Goal: Task Accomplishment & Management: Manage account settings

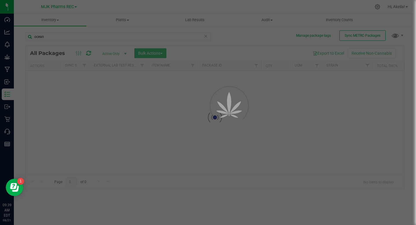
click at [378, 7] on div at bounding box center [208, 112] width 416 height 225
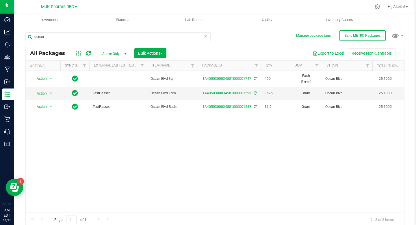
click at [378, 7] on icon at bounding box center [377, 6] width 5 height 5
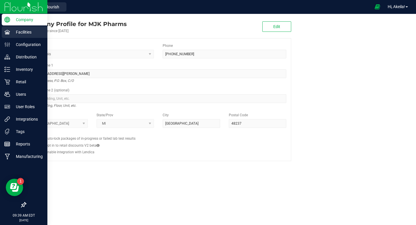
click at [32, 38] on link "Facilities" at bounding box center [23, 32] width 47 height 12
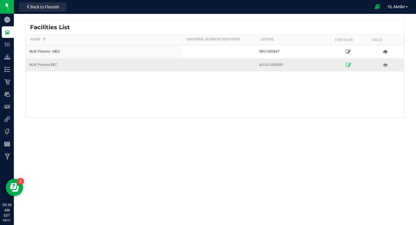
click at [348, 64] on icon at bounding box center [348, 65] width 5 height 4
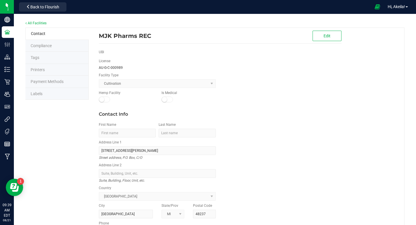
click at [66, 96] on li "Labels" at bounding box center [56, 94] width 63 height 12
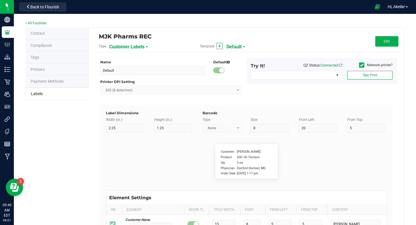
click at [124, 46] on span "Customer Labels" at bounding box center [126, 47] width 35 height 10
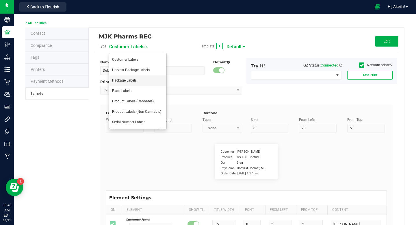
click at [140, 78] on li "Package Labels" at bounding box center [137, 80] width 57 height 10
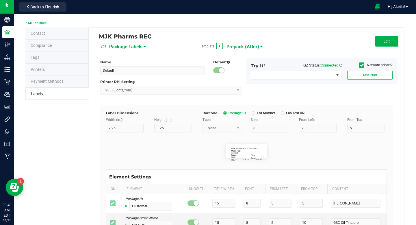
type input "Prepack (After)"
type input "1.5"
type input "0.5"
type input "5"
type input "40"
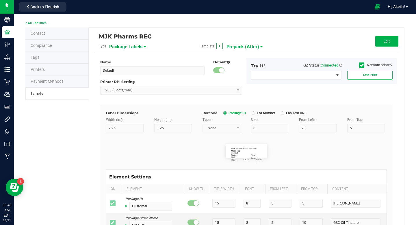
type input "Metrc Tag:"
type input "10"
type input "5"
type input "Strain:"
type input "5"
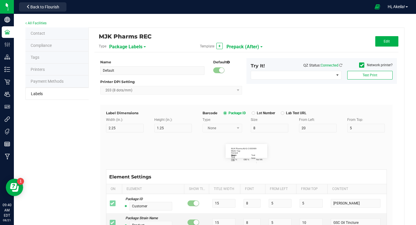
type input "5"
type input "9"
type input "Test Lab:"
type input "7"
type input "5"
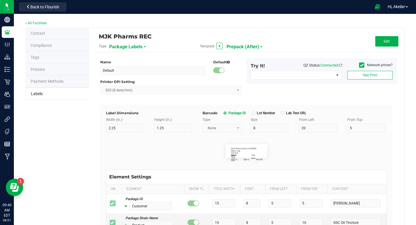
type input "11"
type input "Test Date:"
type input "7.5"
type input "5"
type input "23.5"
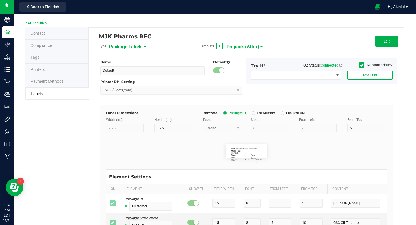
type input "9"
type input "THC %:"
type input "6"
type input "5"
type input "13"
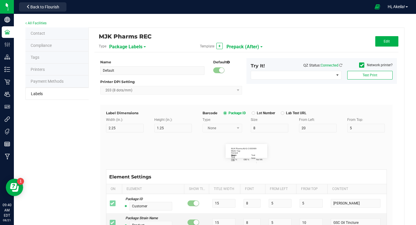
type input "CBD %:"
type input "6"
type input "5"
type input "16.5"
type input "13"
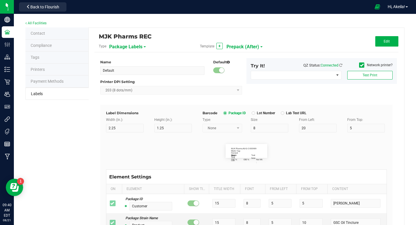
type input "MJK Pharms:"
type input "11"
type input "5"
type input "3"
type input "AU-G-C-000989"
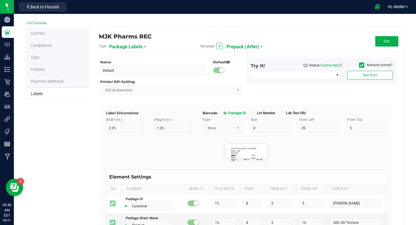
type input "Harvest Date:"
type input "10"
type input "5"
type input "7"
type input "Strain:"
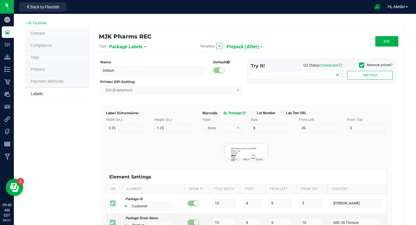
type input "5"
type input "9"
type input "Net Wt. :"
type input "7"
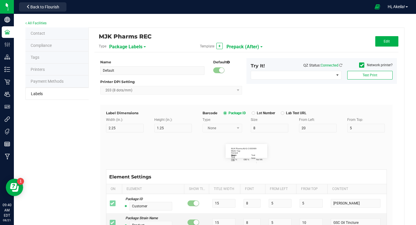
type input "5"
type input "28"
type input "13"
type input "SKU Name"
type input "25"
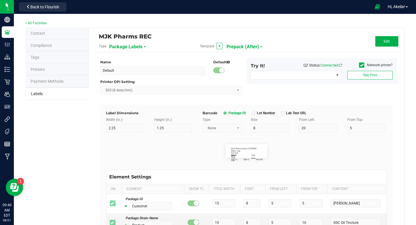
type input "10"
type input "Gelato Pen"
type input "Size"
type input "25"
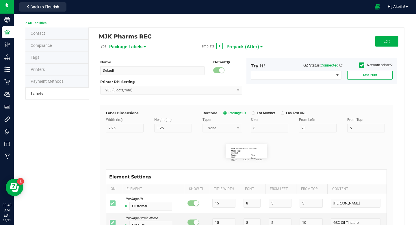
type input "10"
type input "20"
type input "44 ea"
type input "Package Date"
type input "25"
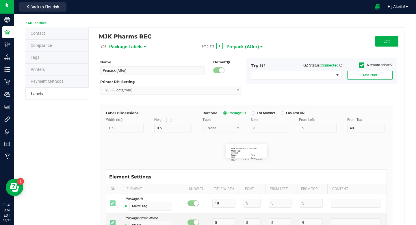
type input "10"
type input "25"
type input "[DATE] 10:14pm"
type input "Lot Number"
type input "25"
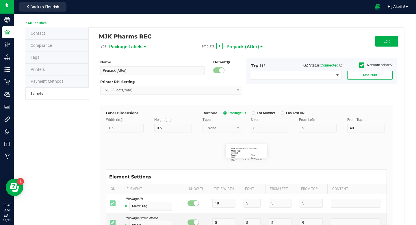
type input "10"
type input "LOT918234"
type input "SKU"
type input "25"
type input "10"
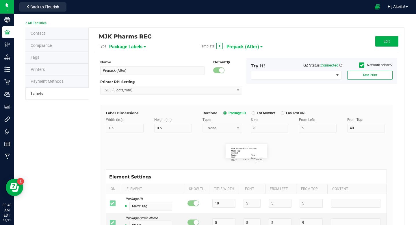
type input "42P017"
type input "Item Ref Field 1"
type input "25"
type input "10"
type input "35"
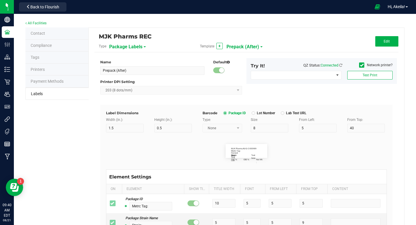
type input "Item Ref Field 1 Value"
type input "Item Ref Field 2"
type input "25"
type input "10"
type input "35"
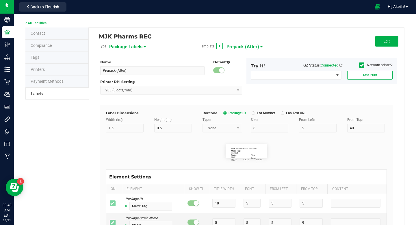
type input "Item Ref Field 2 Value"
type input "Item Ref Field 3"
type input "25"
type input "10"
type input "35"
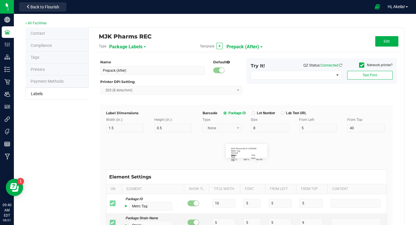
type input "Item Ref Field 3 Value"
type input "Item Ref Field 4"
type input "25"
type input "10"
type input "35"
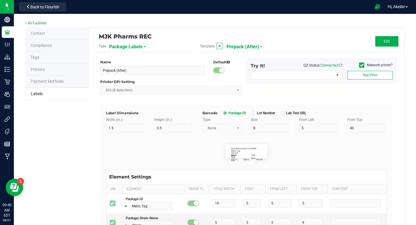
type input "Item Ref Field 4 Value"
type input "Item Ref Field 5"
type input "25"
type input "10"
type input "35"
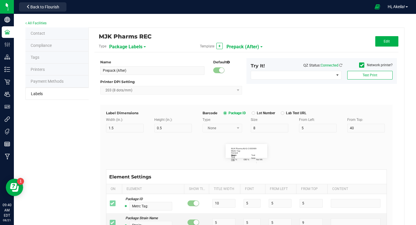
type input "Item Ref Field 5 Value"
type input "NDC Number"
type input "25"
type input "10"
type input "35"
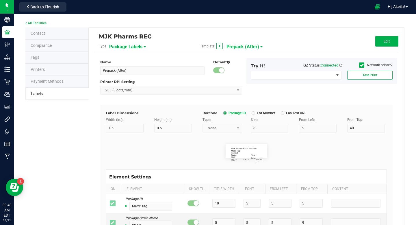
type input "[PHONE_NUMBER]"
type input "Number of Servings"
type input "25"
type input "10"
type input "35"
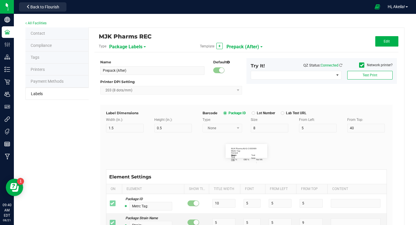
type input "4 servings/item"
click at [399, 42] on button "Edit" at bounding box center [387, 41] width 23 height 10
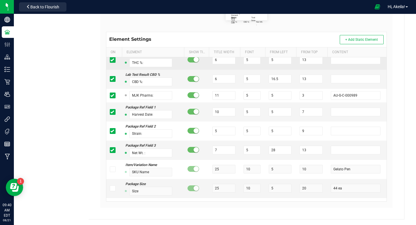
scroll to position [119, 0]
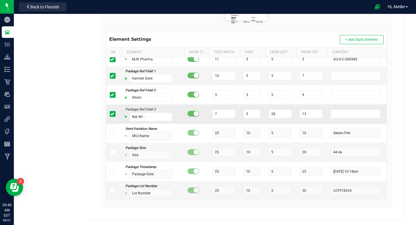
click at [115, 113] on span at bounding box center [113, 114] width 6 height 6
click at [0, 0] on input "checkbox" at bounding box center [0, 0] width 0 height 0
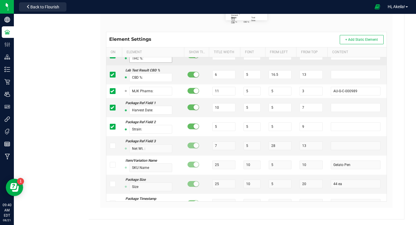
scroll to position [109, 0]
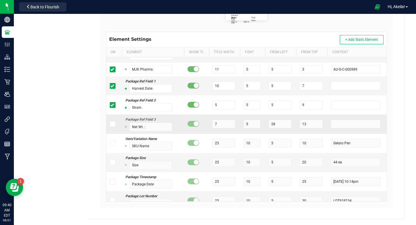
click at [114, 125] on span at bounding box center [113, 124] width 6 height 6
click at [0, 0] on input "checkbox" at bounding box center [0, 0] width 0 height 0
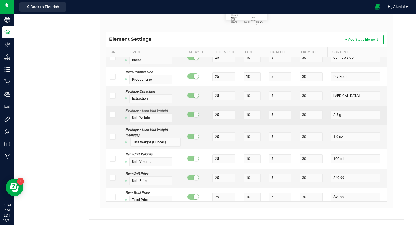
scroll to position [687, 0]
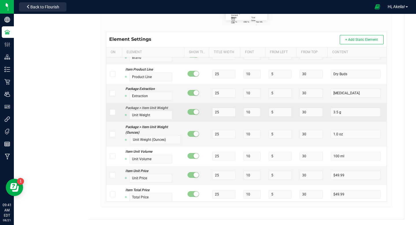
click at [114, 112] on icon at bounding box center [112, 112] width 4 height 0
click at [0, 0] on input "checkbox" at bounding box center [0, 0] width 0 height 0
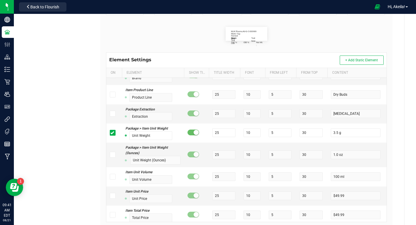
scroll to position [112, 0]
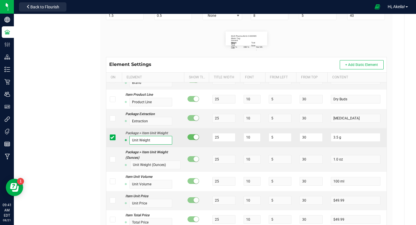
click at [156, 140] on input "Unit Weight" at bounding box center [151, 140] width 43 height 9
click at [157, 140] on input "Nt" at bounding box center [151, 140] width 43 height 9
type input "Net Wt.:"
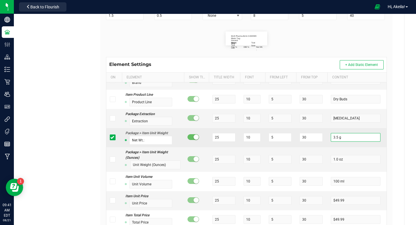
click at [344, 139] on input "3.5 g" at bounding box center [356, 137] width 50 height 9
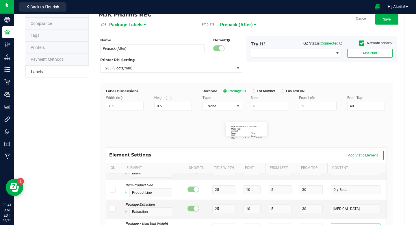
scroll to position [0, 0]
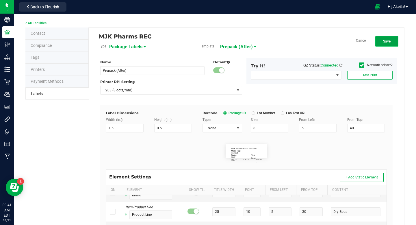
click at [386, 38] on button "Save" at bounding box center [387, 41] width 23 height 10
click at [386, 38] on button "Edit" at bounding box center [387, 41] width 23 height 10
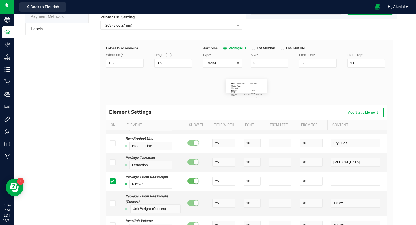
scroll to position [691, 0]
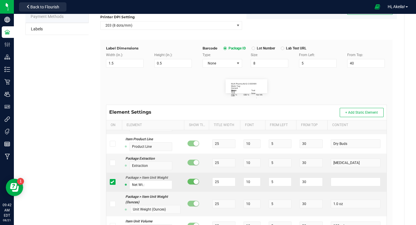
click at [112, 182] on icon at bounding box center [112, 182] width 4 height 0
click at [0, 0] on input "checkbox" at bounding box center [0, 0] width 0 height 0
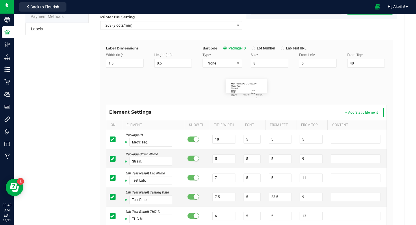
scroll to position [0, 0]
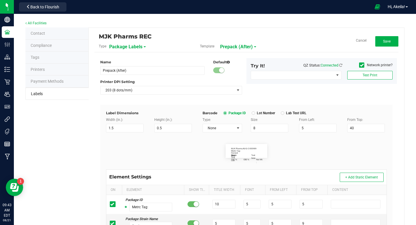
click at [232, 46] on span "Prepack (After)" at bounding box center [236, 47] width 33 height 10
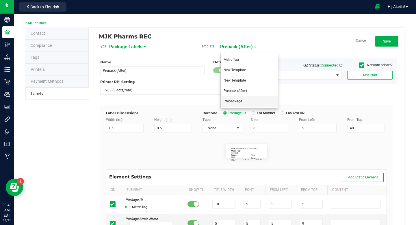
click at [241, 99] on span "Prepackage" at bounding box center [233, 101] width 19 height 4
type input "Prepackage"
type input "1.8"
type input "0.4"
type input "Strain:"
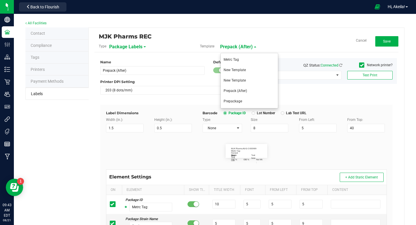
type input "7"
type input "0"
type input "7"
type input "Test Lab:"
type input "11"
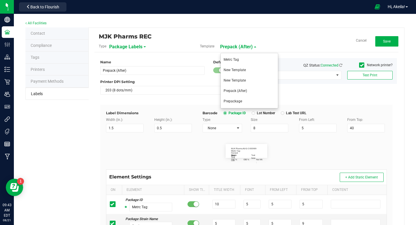
type input "0"
type input "Test Date:"
type input "11"
type input "0"
type input "THC %:"
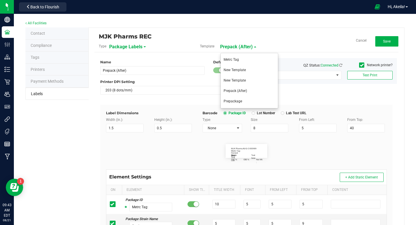
type input "7"
type input "0"
type input "13"
type input "CBD %:"
type input "7"
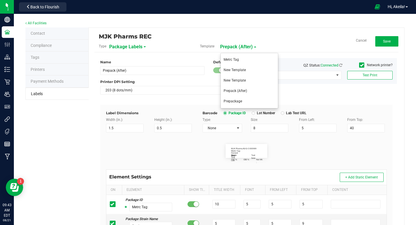
type input "13"
type input "MJK Pharms"
type input "11"
type input "5"
type input "3"
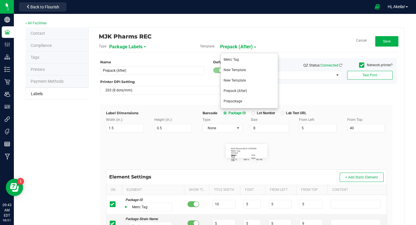
type input "AU-G-C-000989"
type input "Harvest Date:"
type input "21"
type input "7"
type input "Metrc Tag:"
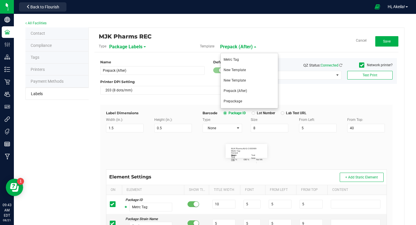
type input "15.5"
type input "0"
type input "5"
type input "Net Weight:"
type input "9"
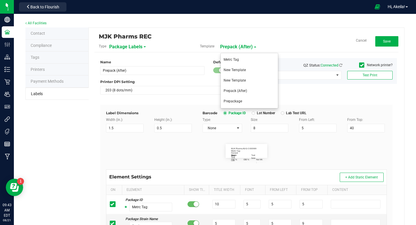
type input "25"
type input "13"
type input "3.5g"
type input "Package ID"
type input "25"
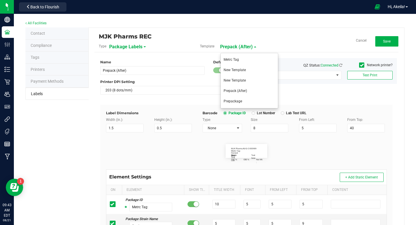
type input "10"
type input "5"
type input "CADMODS-20230420-096"
type input "Ref Field 3"
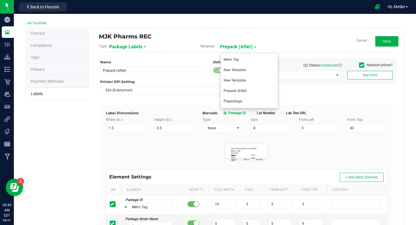
type input "Ref Field 3 Value"
type input "Item Ref Field 1"
type input "Item Ref Field 1 Value"
type input "Item Ref Field 2"
type input "Item Ref Field 2 Value"
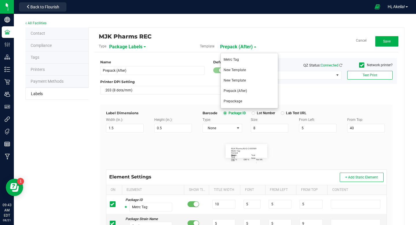
type input "Item Ref Field 3"
type input "Item Ref Field 3 Value"
type input "Item Ref Field 4"
type input "Item Ref Field 4 Value"
type input "Item Ref Field 5"
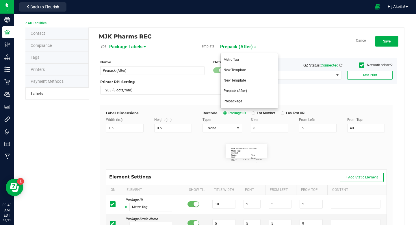
type input "Item Ref Field 5 Value"
type input "NDC Number"
type input "[PHONE_NUMBER]"
type input "Number of Servings"
type input "4 servings/item"
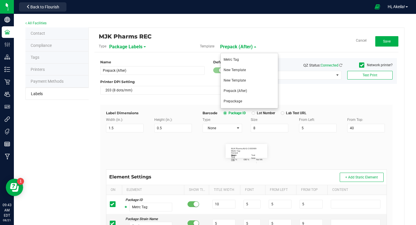
type input "Serving Size"
type input "1 cup"
type input "Serving Size (Grams)"
type input "4 g"
type input "Doses Per Unit"
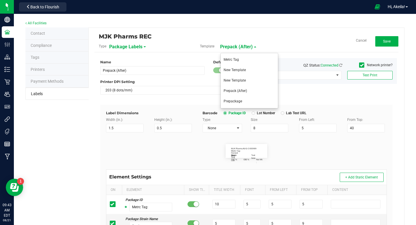
type input "20"
type input "Item Ingredients"
type input "METRC Item Ingredients"
type input "Ingredient one, ingredient two"
type input "Allergens"
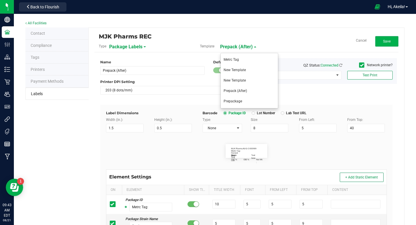
type input "Tree Nuts, Soy, Wheat"
type input "METRC Administration Method"
type input "Inhalation"
type input "Feel"
type input "Relaxed"
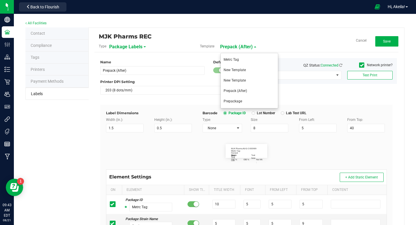
type input "Usable Cannabis per Unit"
type input "25.73 g"
type input "Moisture %"
type input "8.40 %"
type input "Strain Description"
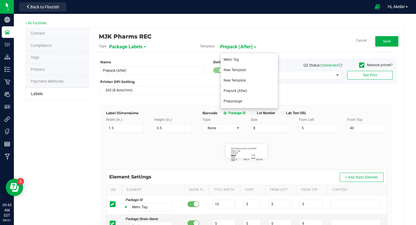
type input "Pineapple, Molasses, Napalm"
type input "Strain Type"
type input "Indica"
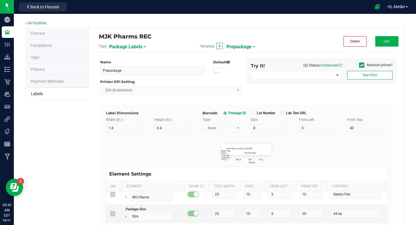
click at [236, 46] on span "Prepackage" at bounding box center [239, 47] width 25 height 10
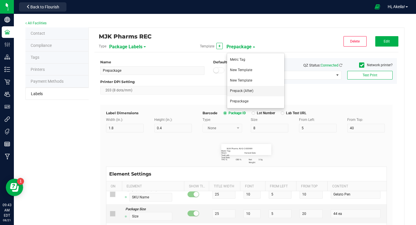
click at [250, 94] on li "Prepack (After)" at bounding box center [255, 91] width 57 height 10
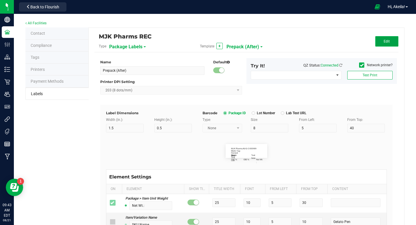
click at [383, 42] on button "Edit" at bounding box center [387, 41] width 23 height 10
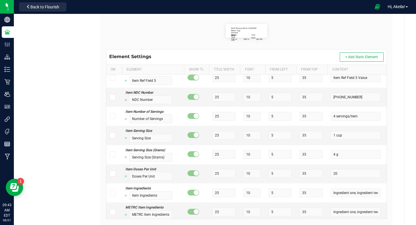
scroll to position [384, 0]
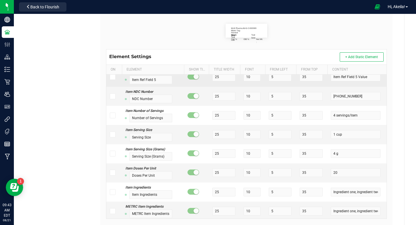
click at [381, 81] on td "Item Ref Field 5 Value" at bounding box center [357, 77] width 59 height 19
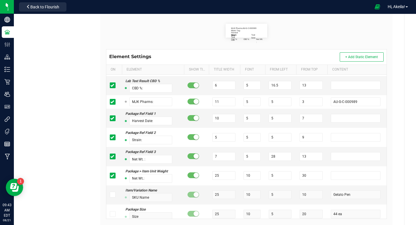
scroll to position [0, 0]
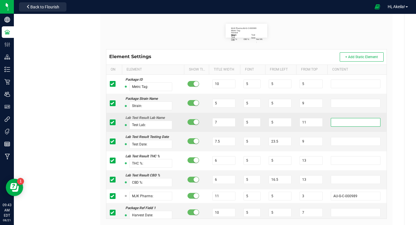
click at [353, 124] on input "text" at bounding box center [356, 122] width 50 height 9
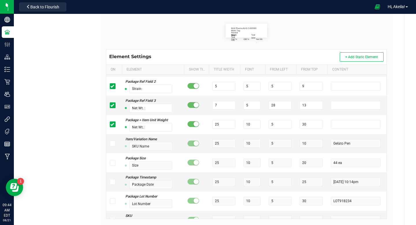
scroll to position [147, 0]
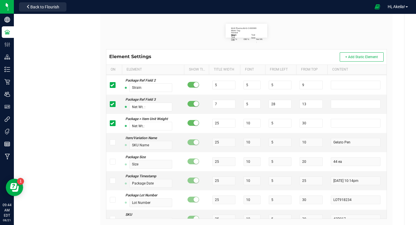
click at [0, 0] on input "checkbox" at bounding box center [0, 0] width 0 height 0
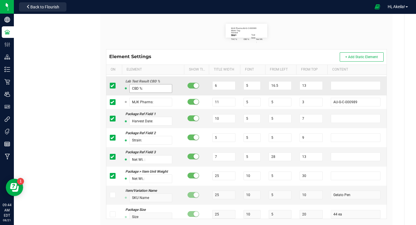
scroll to position [94, 0]
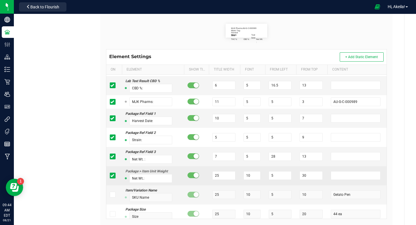
click at [111, 176] on icon at bounding box center [112, 176] width 4 height 0
click at [0, 0] on input "checkbox" at bounding box center [0, 0] width 0 height 0
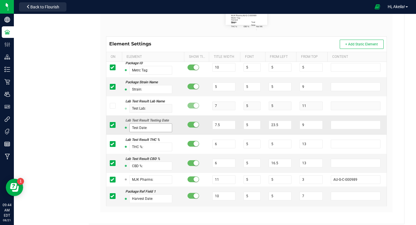
scroll to position [0, 0]
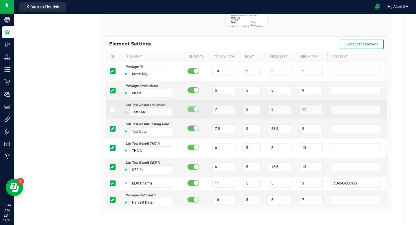
click at [114, 110] on icon at bounding box center [112, 110] width 4 height 0
click at [0, 0] on input "checkbox" at bounding box center [0, 0] width 0 height 0
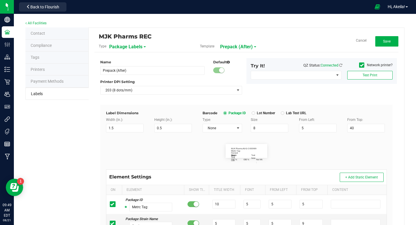
click at [247, 47] on span "Prepack (After)" at bounding box center [236, 47] width 33 height 10
click at [237, 62] on li "Metrc Tag" at bounding box center [249, 60] width 57 height 10
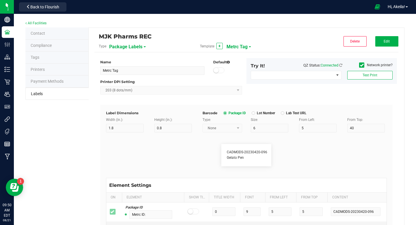
click at [246, 47] on span "Metrc Tag" at bounding box center [237, 47] width 21 height 10
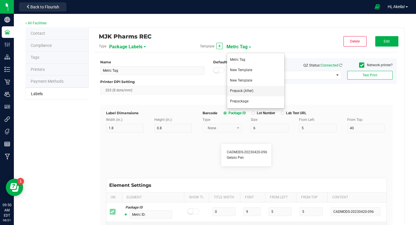
click at [251, 88] on li "Prepack (After)" at bounding box center [255, 91] width 57 height 10
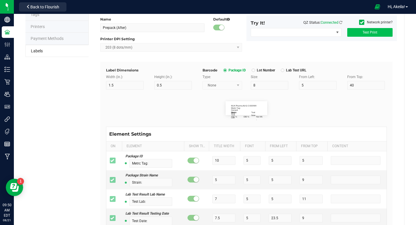
scroll to position [21, 0]
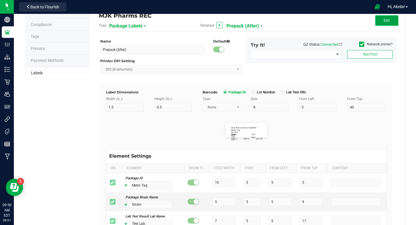
click at [388, 19] on span "Edit" at bounding box center [387, 21] width 6 height 4
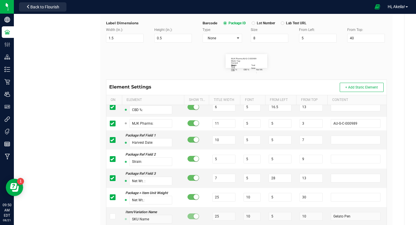
scroll to position [125, 0]
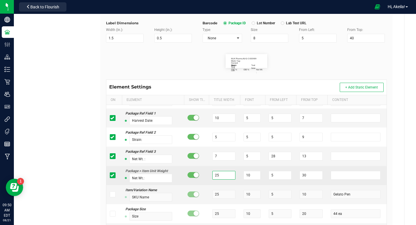
click at [228, 173] on input "25" at bounding box center [224, 175] width 23 height 9
click at [252, 175] on input "10" at bounding box center [252, 175] width 17 height 9
click at [252, 176] on input "10" at bounding box center [252, 175] width 17 height 9
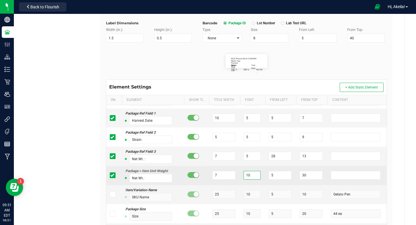
click at [252, 176] on input "10" at bounding box center [252, 175] width 17 height 9
click at [272, 176] on input "5" at bounding box center [280, 175] width 23 height 9
click at [305, 175] on input "30" at bounding box center [311, 175] width 23 height 9
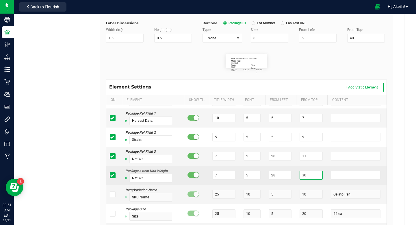
click at [305, 175] on input "30" at bounding box center [311, 175] width 23 height 9
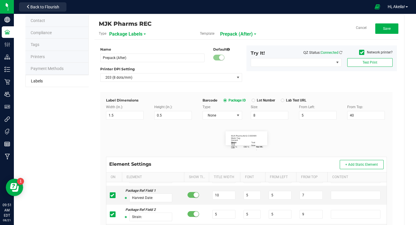
scroll to position [11, 0]
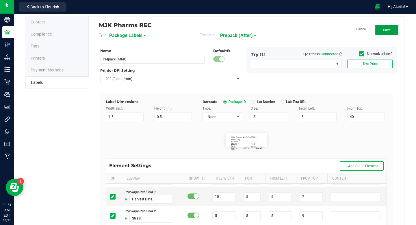
click at [388, 27] on button "Save" at bounding box center [387, 30] width 23 height 10
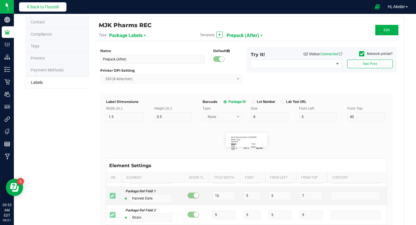
click at [54, 7] on span "Back to Flourish" at bounding box center [44, 7] width 29 height 5
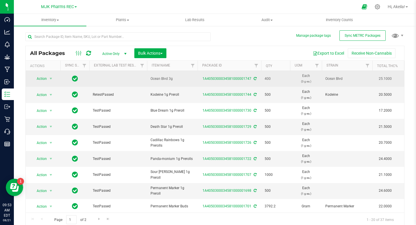
click at [225, 82] on td "1A4050300034581000001747" at bounding box center [230, 79] width 64 height 16
click at [225, 79] on link "1A4050300034581000001747" at bounding box center [227, 79] width 49 height 4
